Goal: Task Accomplishment & Management: Use online tool/utility

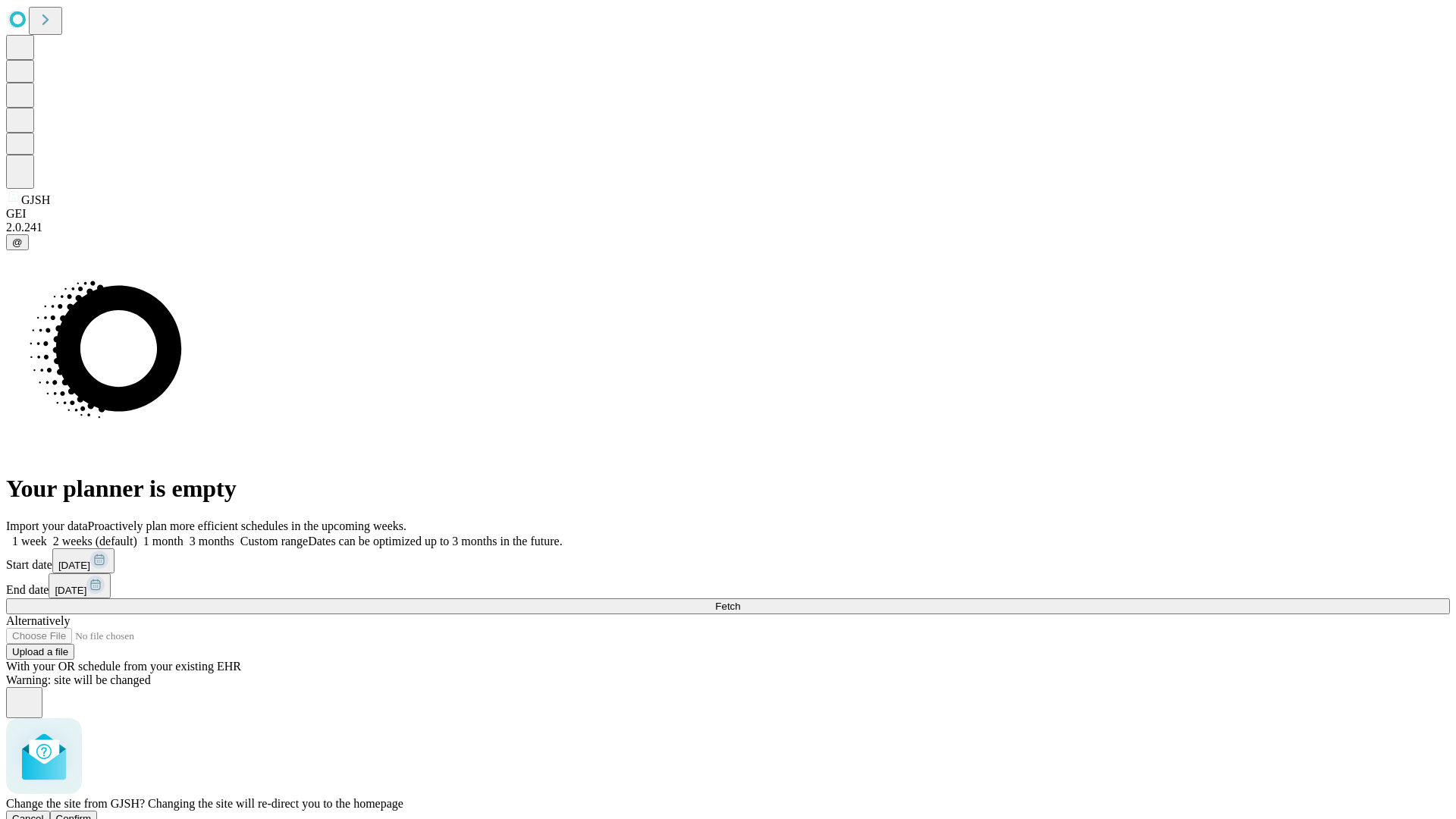
click at [92, 813] on span "Confirm" at bounding box center [74, 818] width 36 height 11
click at [47, 535] on label "1 week" at bounding box center [26, 541] width 41 height 13
click at [740, 601] on span "Fetch" at bounding box center [727, 606] width 25 height 11
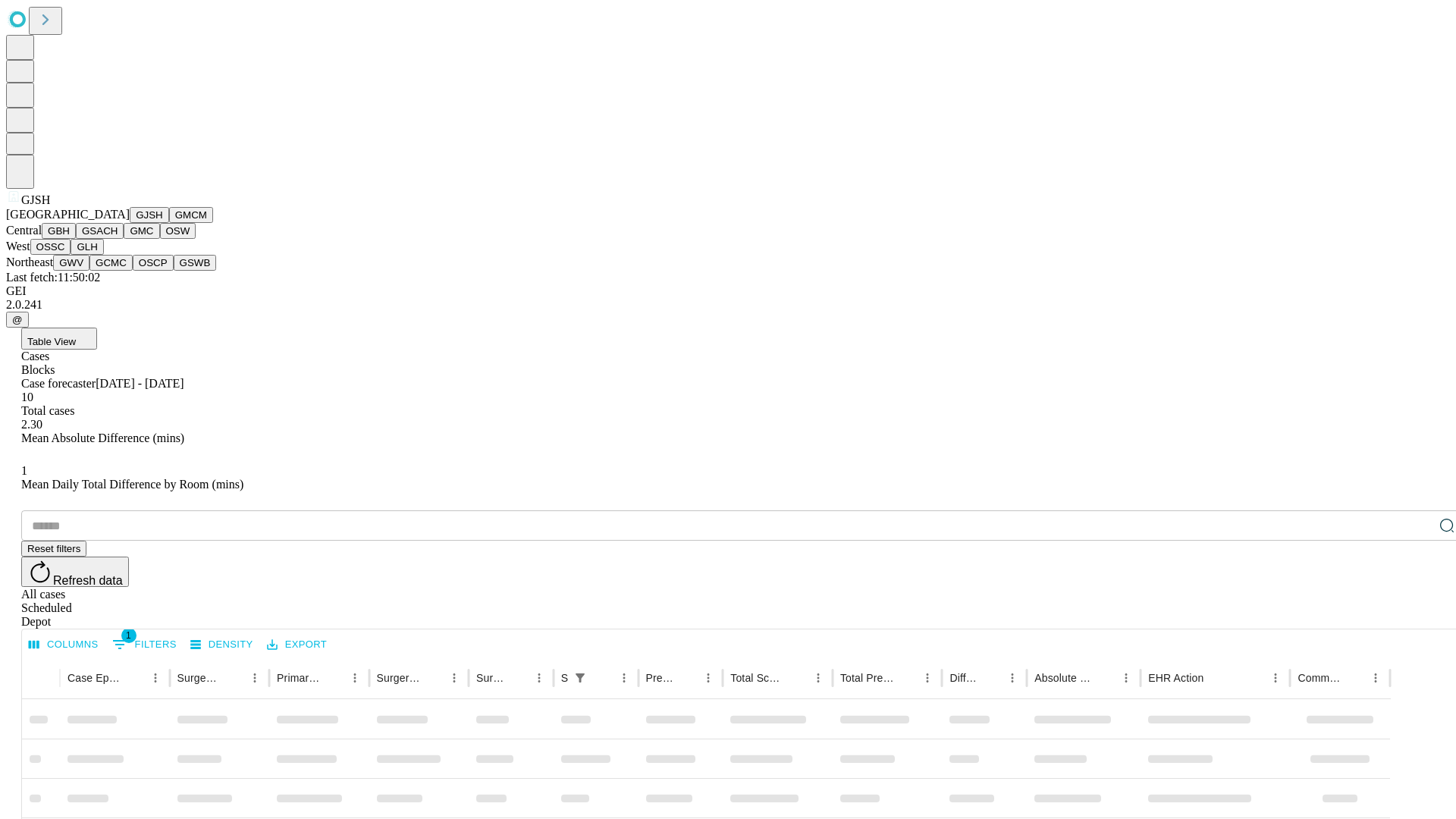
click at [169, 223] on button "GMCM" at bounding box center [190, 215] width 44 height 16
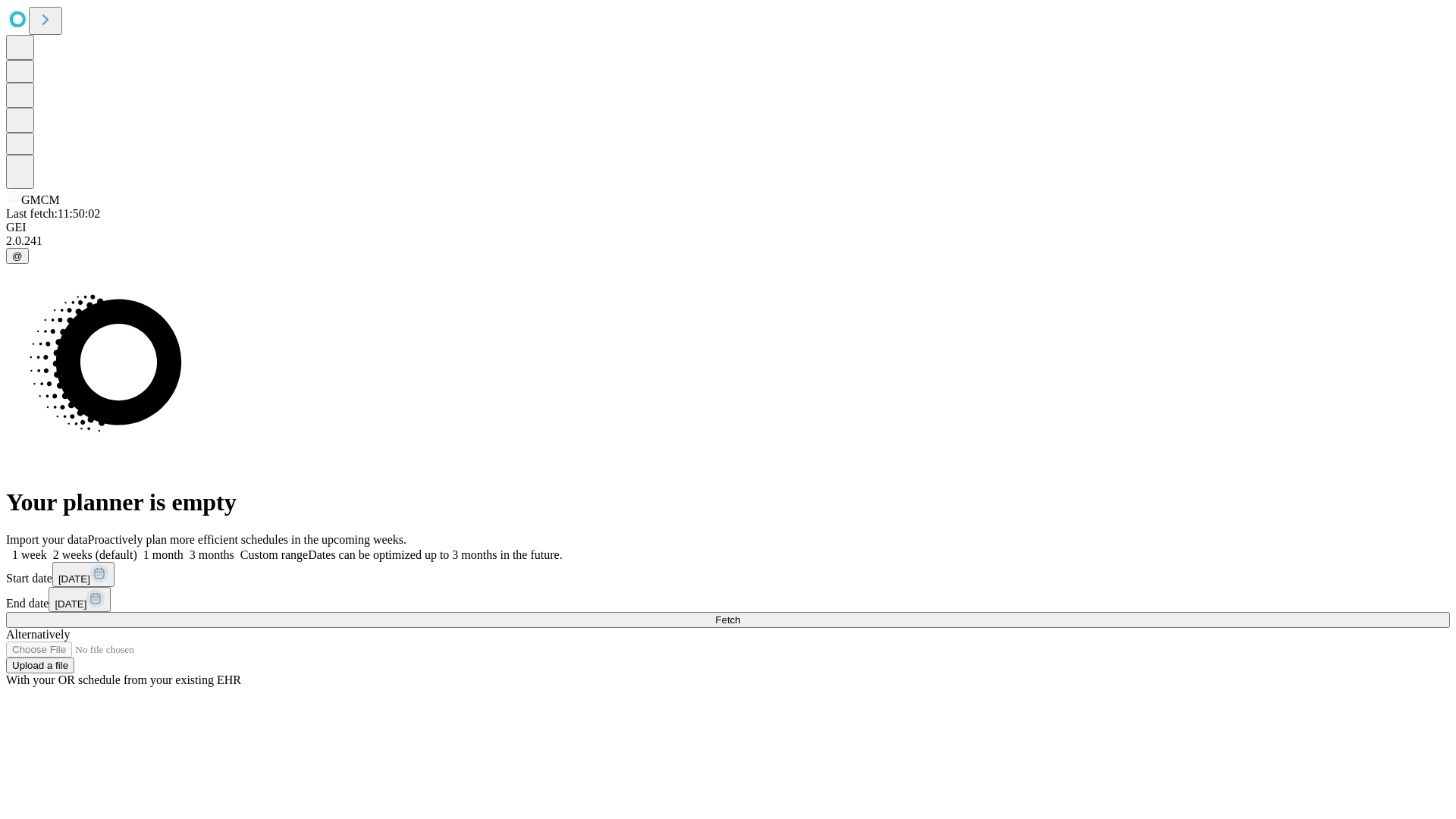
click at [47, 549] on label "1 week" at bounding box center [26, 555] width 41 height 13
click at [740, 614] on span "Fetch" at bounding box center [727, 619] width 25 height 11
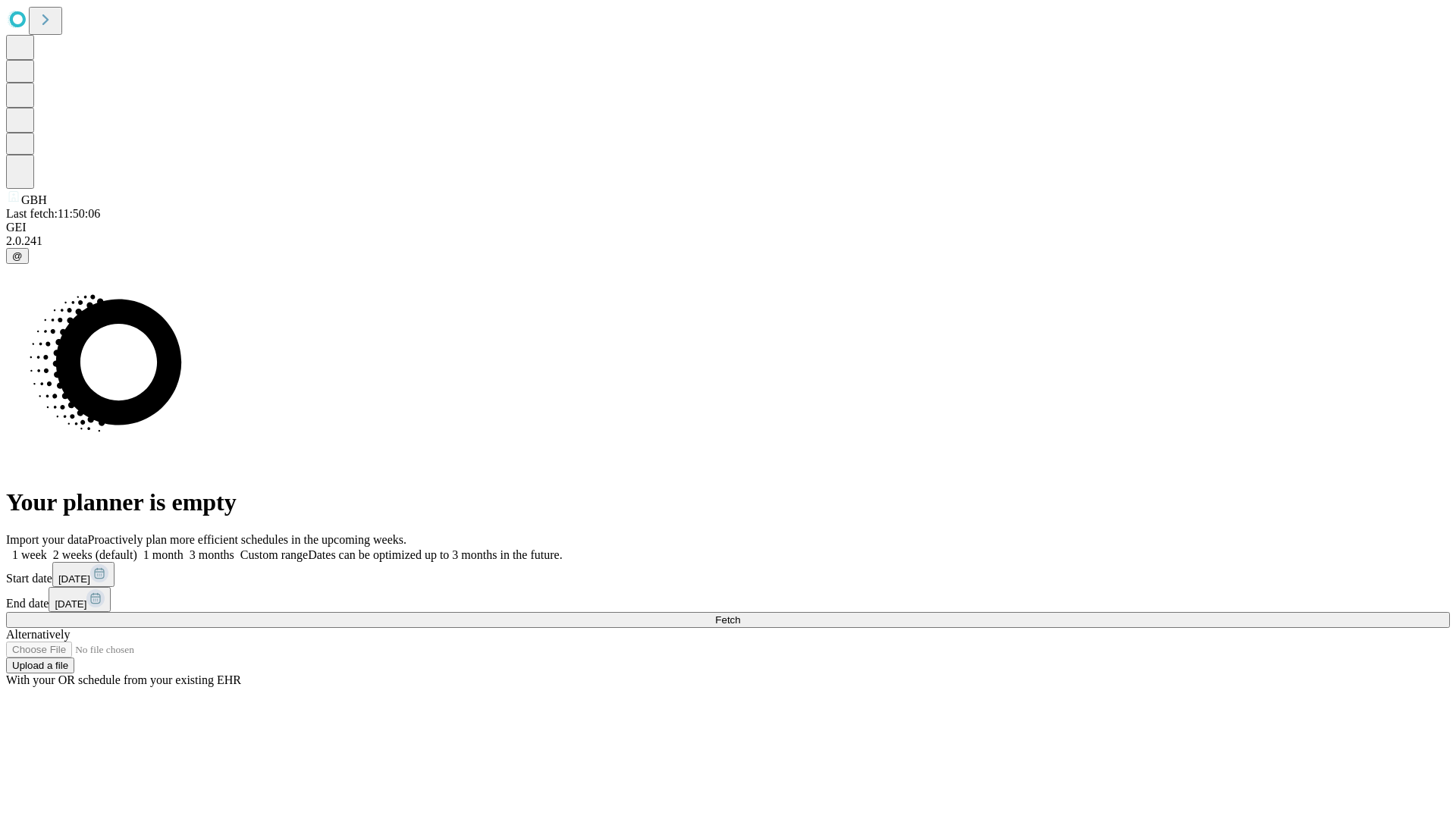
click at [47, 549] on label "1 week" at bounding box center [26, 555] width 41 height 13
click at [740, 614] on span "Fetch" at bounding box center [727, 619] width 25 height 11
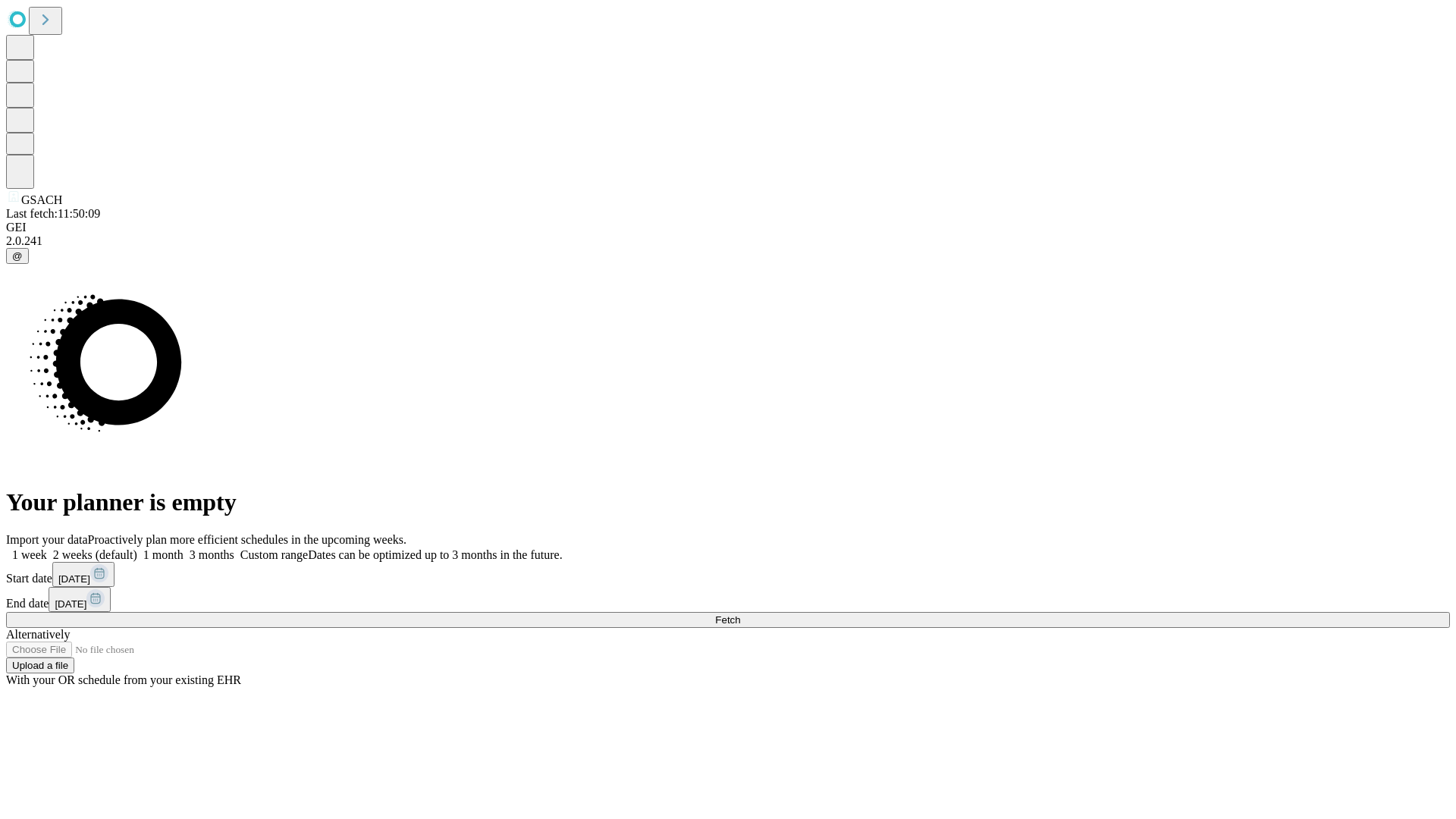
click at [47, 549] on label "1 week" at bounding box center [26, 555] width 41 height 13
click at [740, 614] on span "Fetch" at bounding box center [727, 619] width 25 height 11
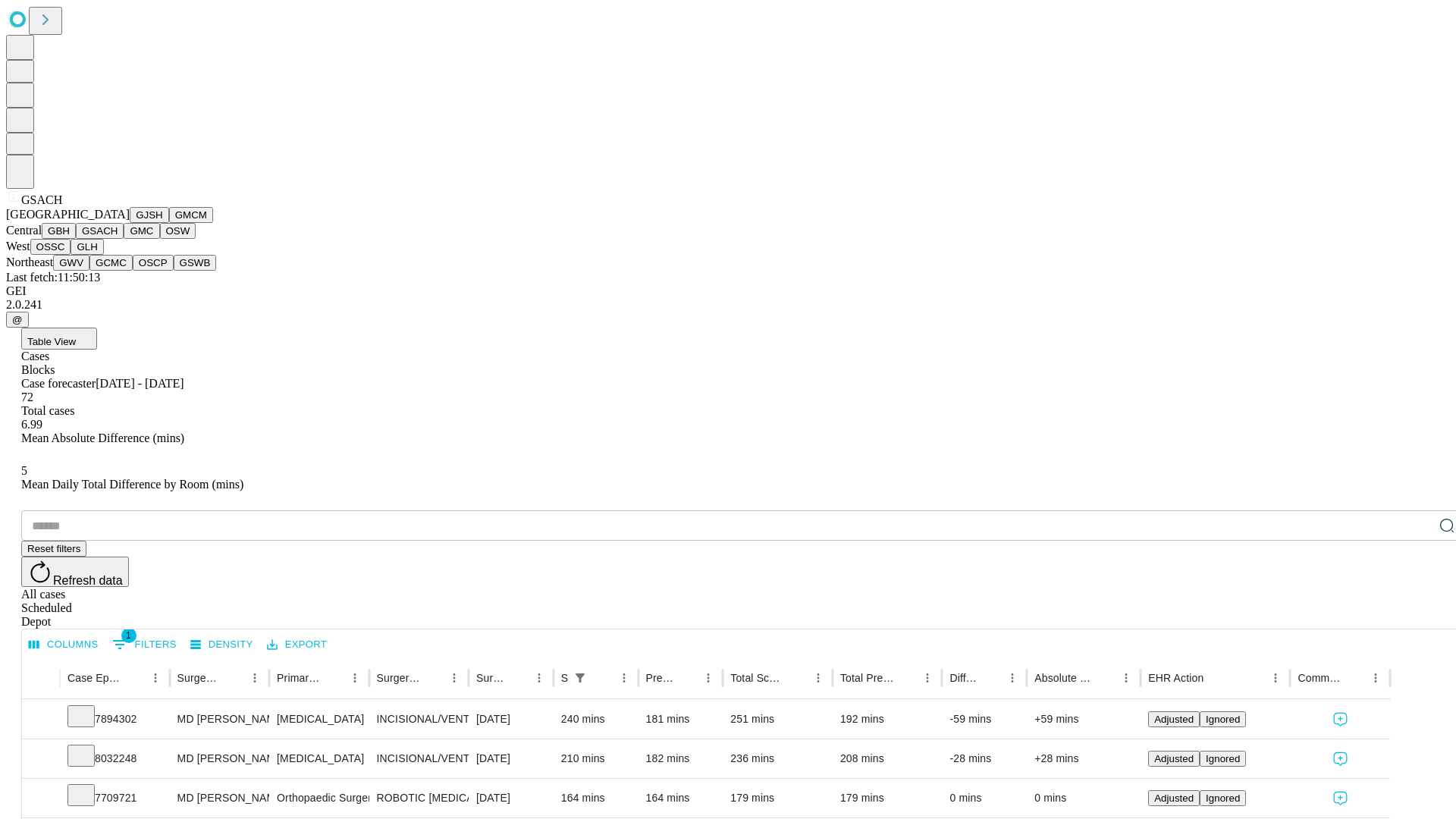
click at [124, 239] on button "GMC" at bounding box center [141, 230] width 36 height 16
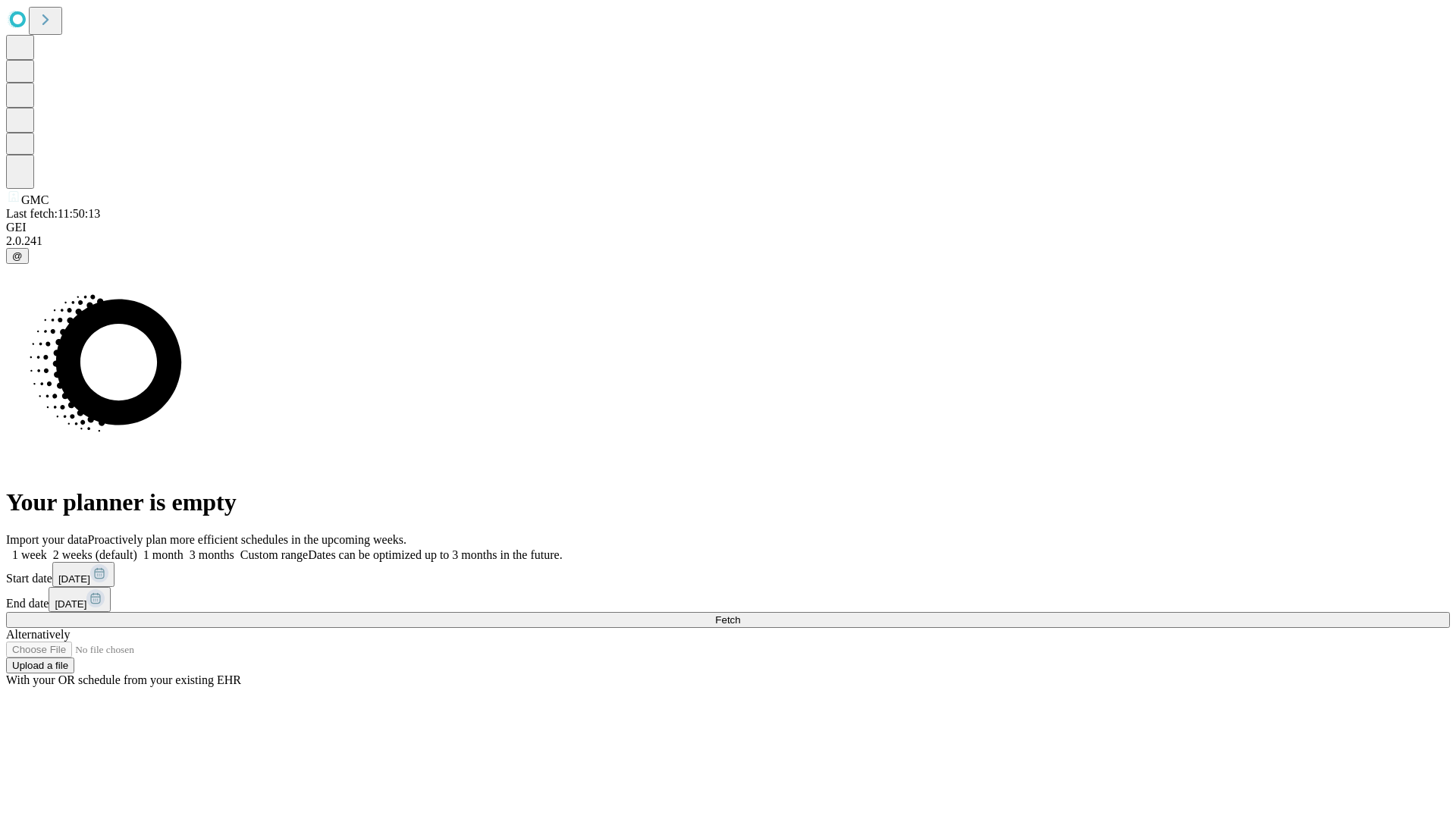
click at [47, 549] on label "1 week" at bounding box center [26, 555] width 41 height 13
click at [740, 614] on span "Fetch" at bounding box center [727, 619] width 25 height 11
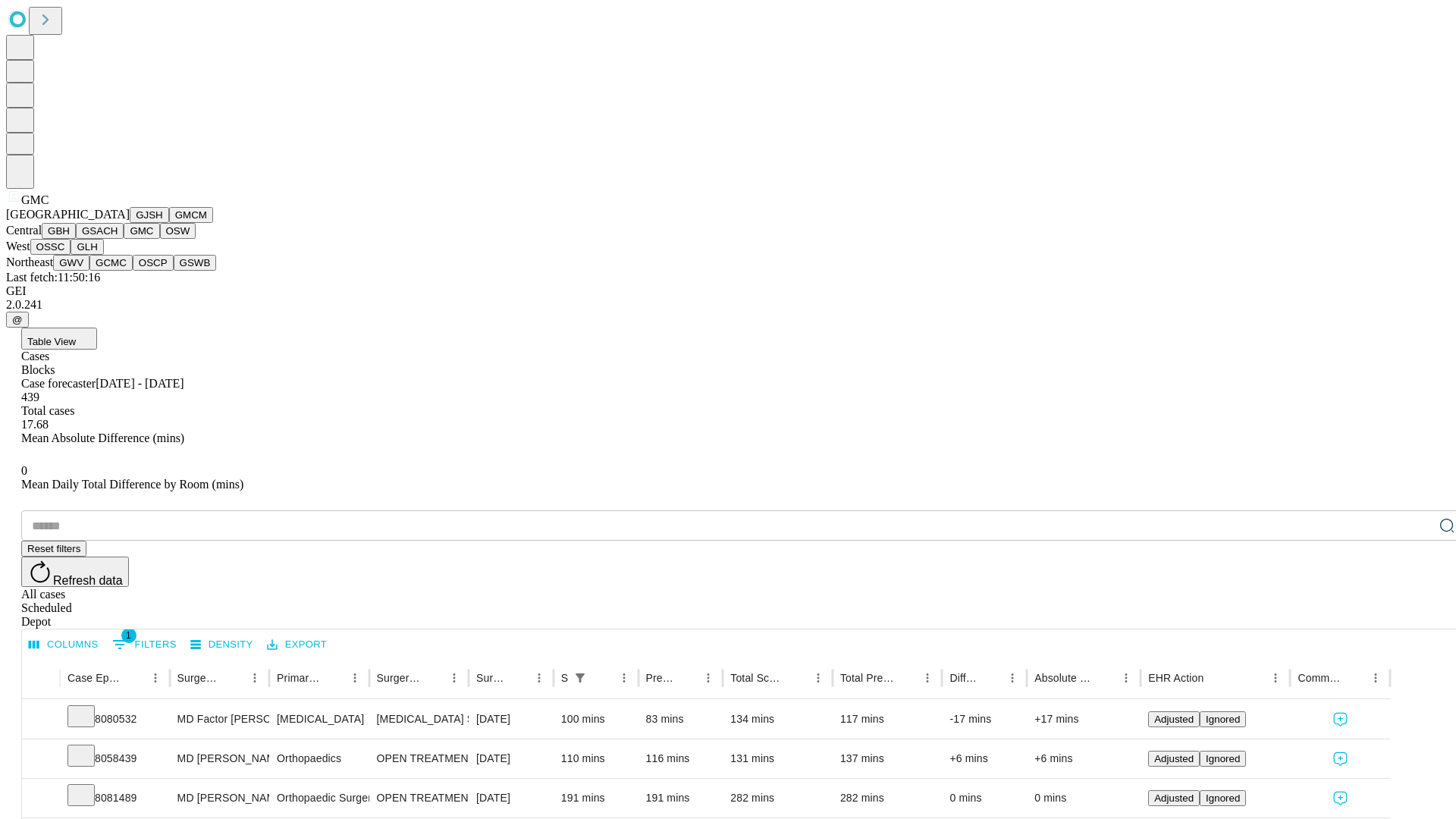
click at [160, 239] on button "OSW" at bounding box center [178, 230] width 37 height 16
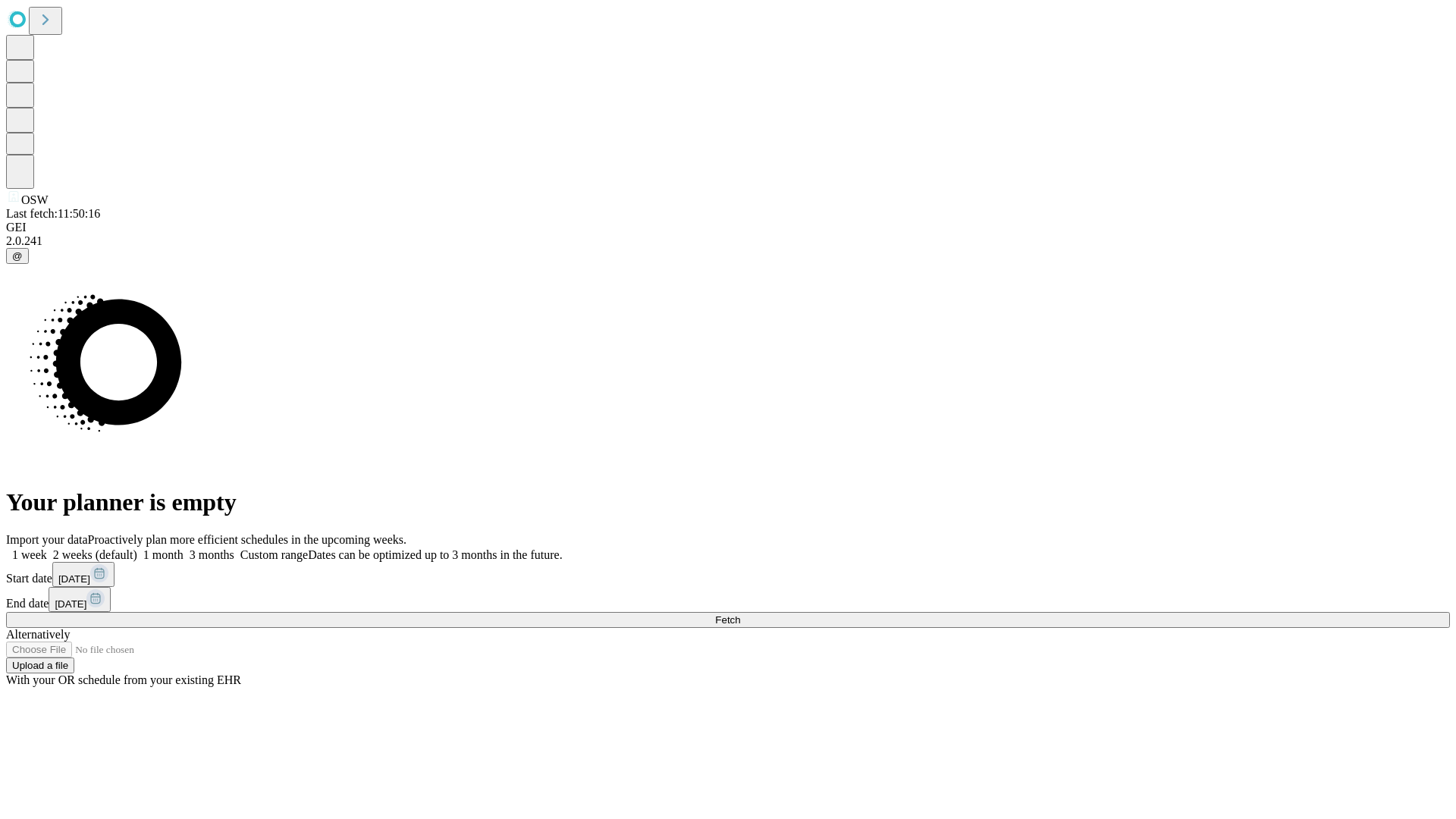
click at [47, 549] on label "1 week" at bounding box center [26, 555] width 41 height 13
click at [740, 614] on span "Fetch" at bounding box center [727, 619] width 25 height 11
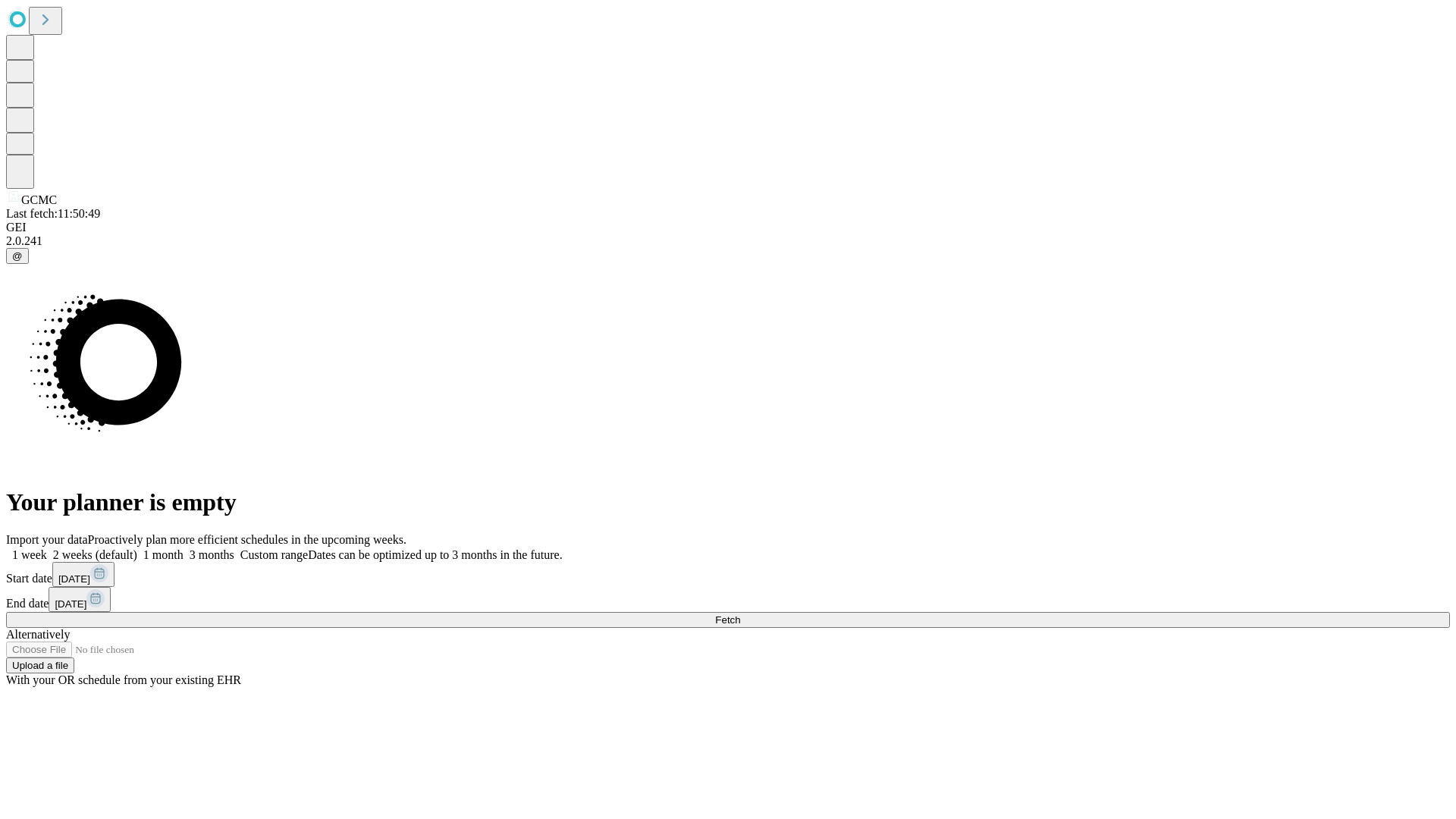
click at [47, 549] on label "1 week" at bounding box center [26, 555] width 41 height 13
click at [740, 614] on span "Fetch" at bounding box center [727, 619] width 25 height 11
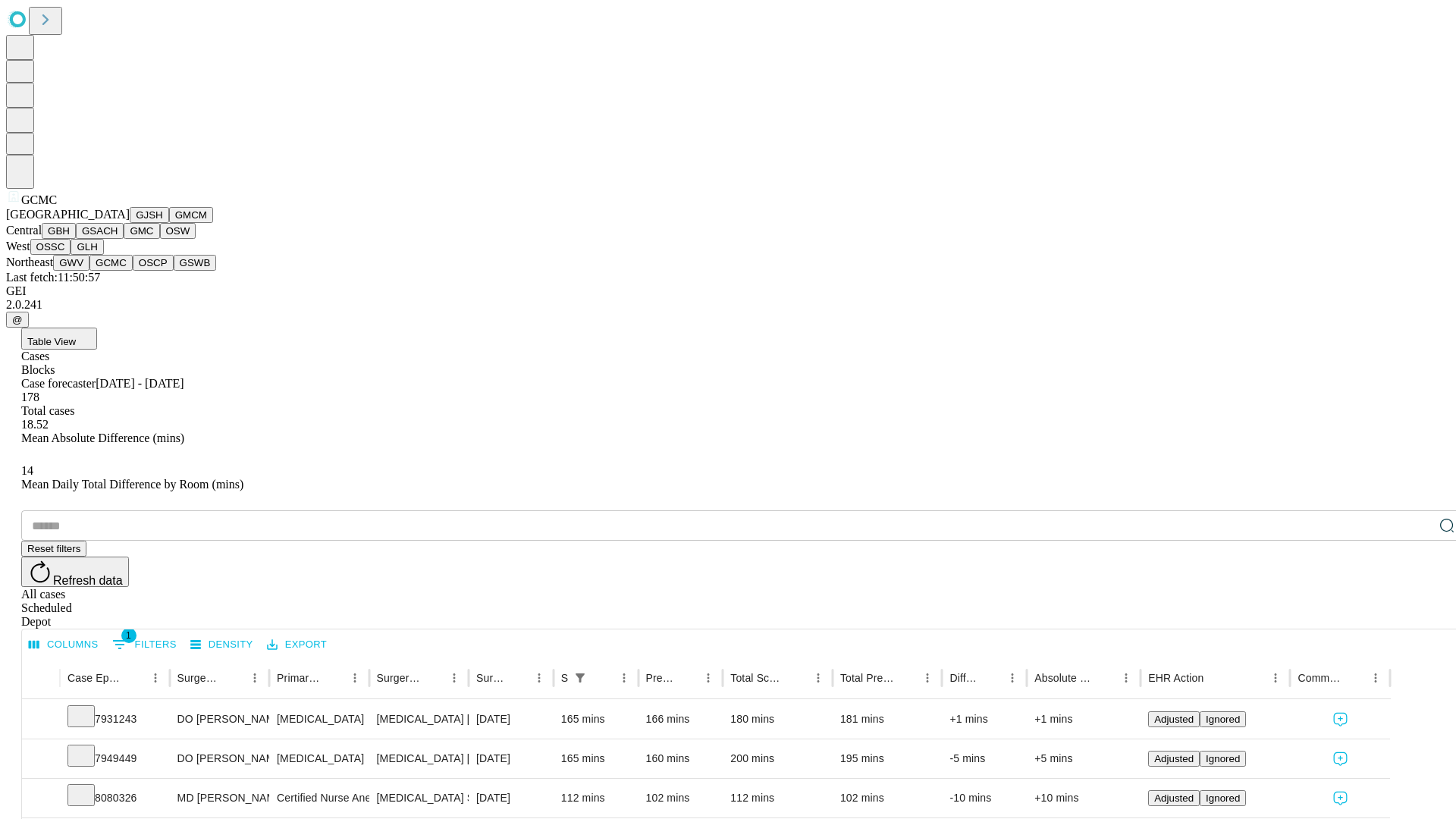
click at [133, 270] on button "OSCP" at bounding box center [153, 263] width 41 height 16
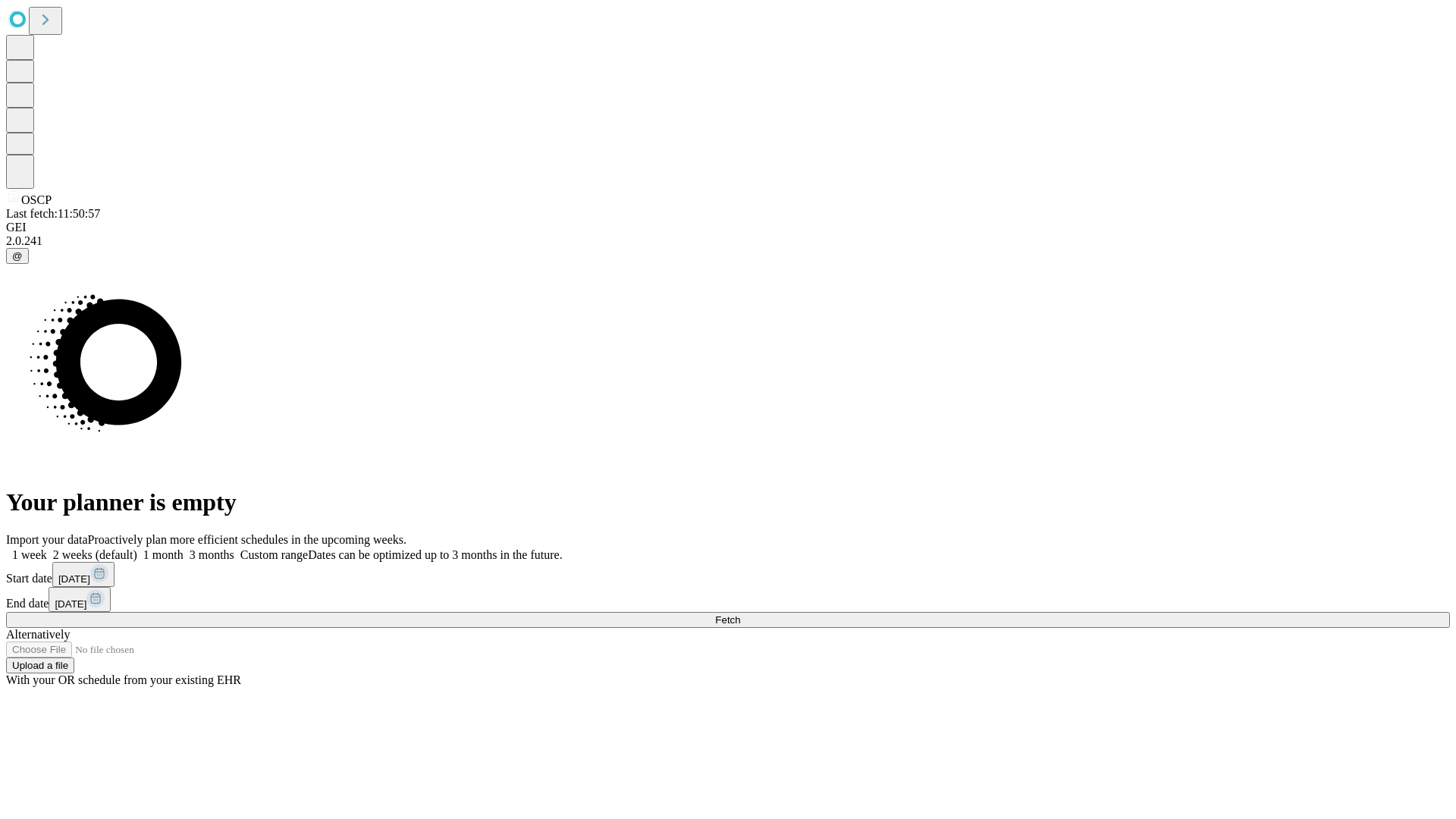
click at [740, 614] on span "Fetch" at bounding box center [727, 619] width 25 height 11
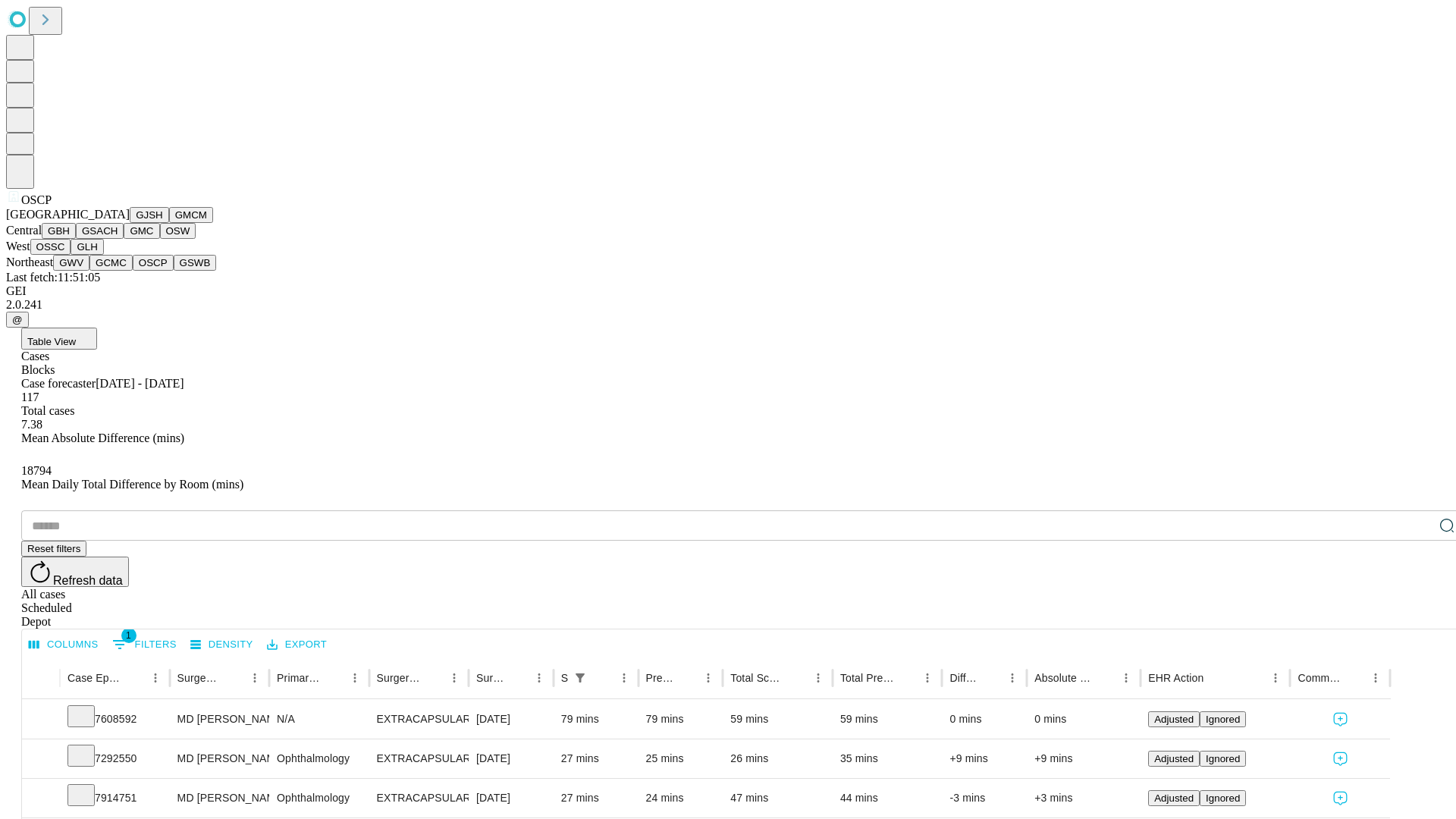
click at [174, 270] on button "GSWB" at bounding box center [196, 263] width 43 height 16
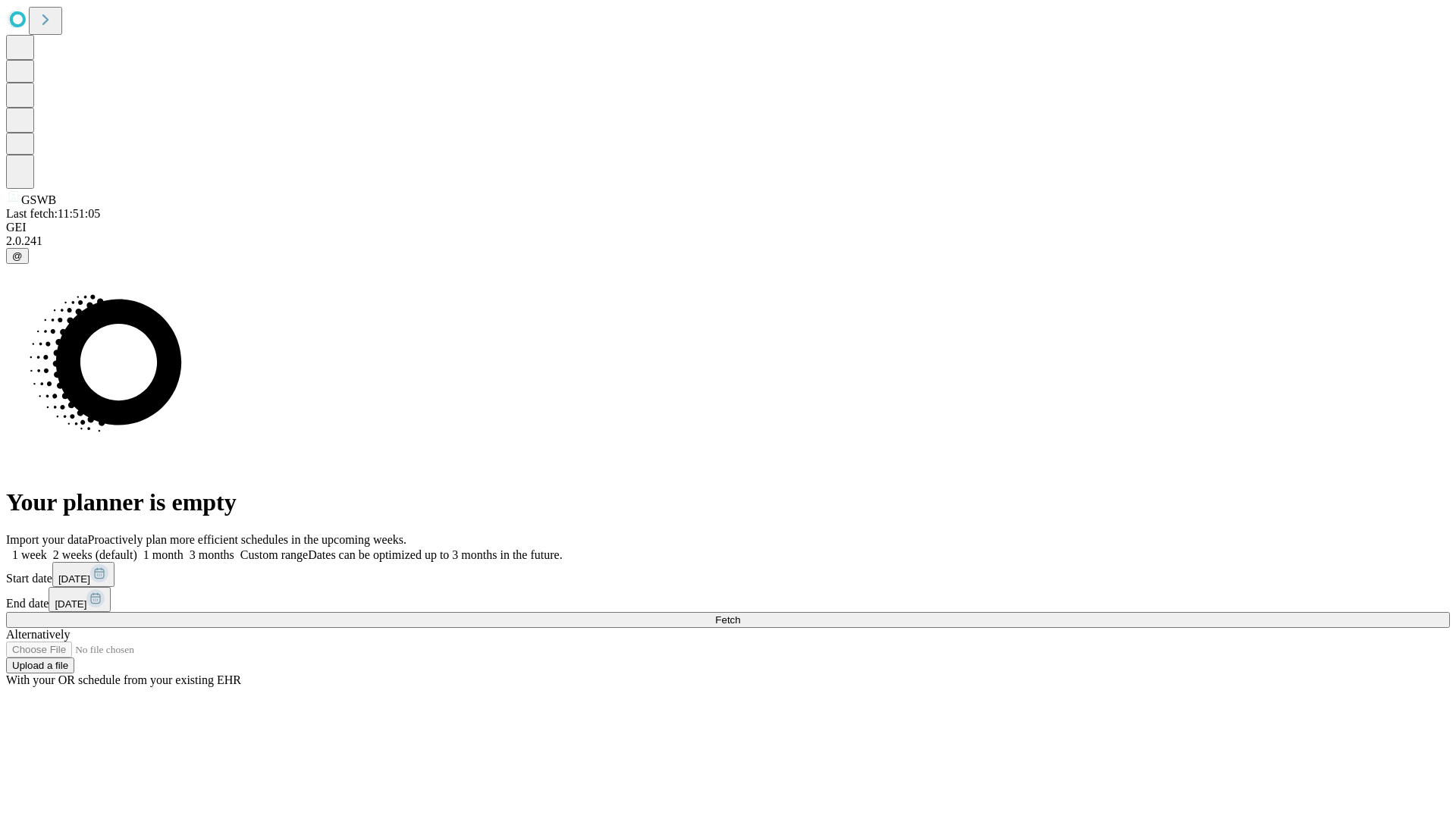
click at [47, 549] on label "1 week" at bounding box center [26, 555] width 41 height 13
click at [740, 614] on span "Fetch" at bounding box center [727, 619] width 25 height 11
